Goal: Task Accomplishment & Management: Complete application form

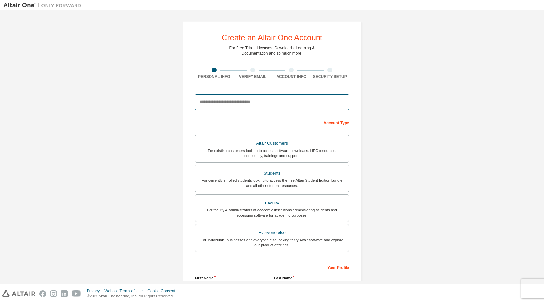
click at [245, 102] on input "email" at bounding box center [272, 102] width 154 height 16
type input "**********"
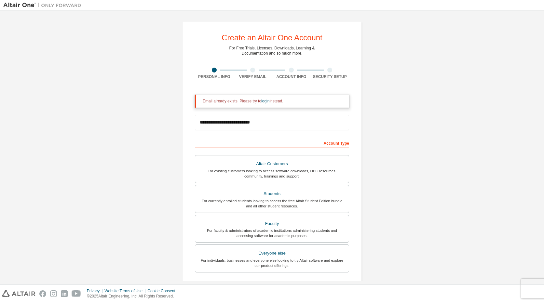
drag, startPoint x: 249, startPoint y: 67, endPoint x: 253, endPoint y: 71, distance: 5.3
click at [250, 67] on div "**********" at bounding box center [271, 195] width 179 height 349
click at [252, 70] on div at bounding box center [252, 70] width 5 height 5
click at [290, 100] on div "Email already exists. Please try to login instead." at bounding box center [273, 100] width 141 height 5
click at [335, 144] on div "Account Type" at bounding box center [272, 143] width 154 height 10
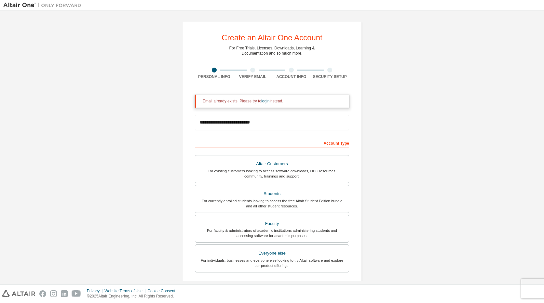
click at [343, 144] on div "Account Type" at bounding box center [272, 143] width 154 height 10
click at [268, 169] on div "For existing customers looking to access software downloads, HPC resources, com…" at bounding box center [272, 173] width 146 height 10
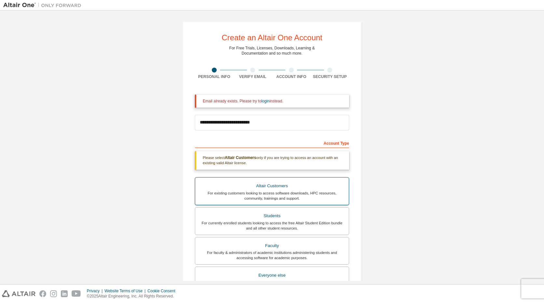
click at [267, 196] on div "For existing customers looking to access software downloads, HPC resources, com…" at bounding box center [272, 195] width 146 height 10
click at [267, 188] on div "Altair Customers" at bounding box center [272, 185] width 146 height 9
click at [265, 190] on div "Altair Customers" at bounding box center [272, 185] width 146 height 9
click at [234, 192] on div "For existing customers looking to access software downloads, HPC resources, com…" at bounding box center [272, 195] width 146 height 10
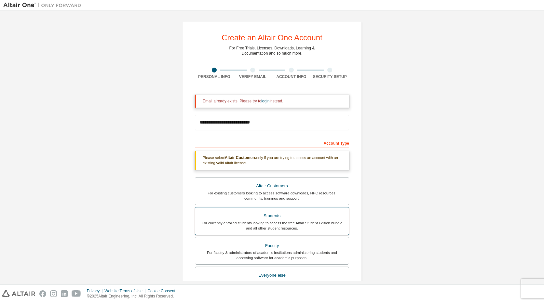
click at [262, 222] on div "For currently enrolled students looking to access the free Altair Student Editi…" at bounding box center [272, 225] width 146 height 10
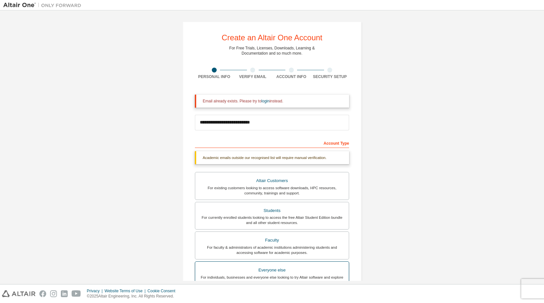
scroll to position [98, 0]
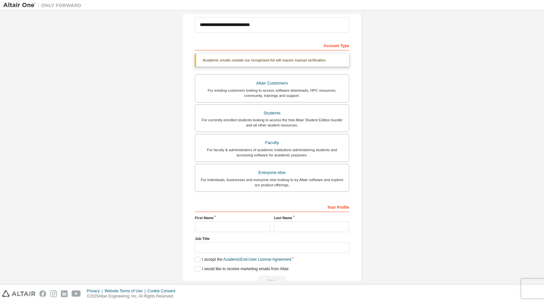
click at [261, 197] on div "Account Type Academic emails outside our recognised list will require manual ve…" at bounding box center [272, 162] width 154 height 245
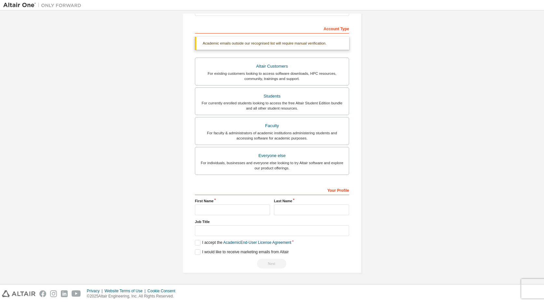
click at [410, 169] on div "**********" at bounding box center [271, 90] width 537 height 382
